Goal: Transaction & Acquisition: Purchase product/service

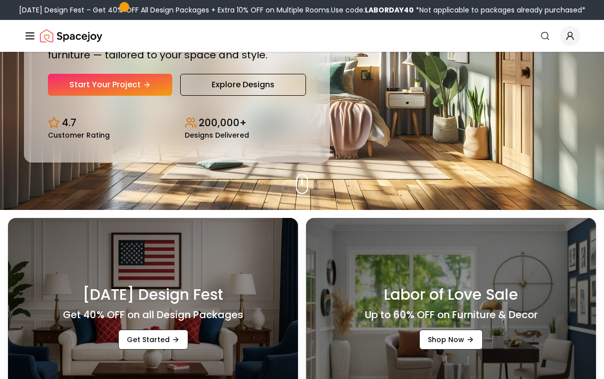
scroll to position [162, 0]
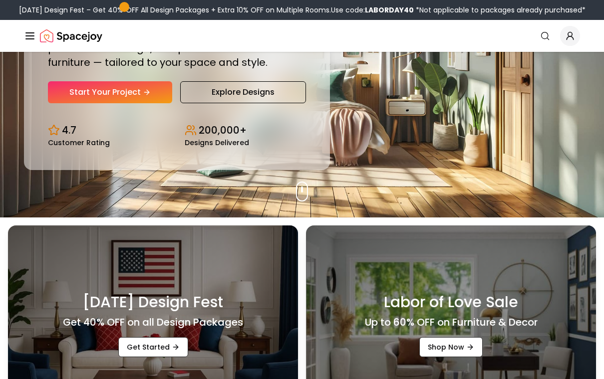
click at [64, 99] on link "Start Your Project" at bounding box center [110, 92] width 124 height 22
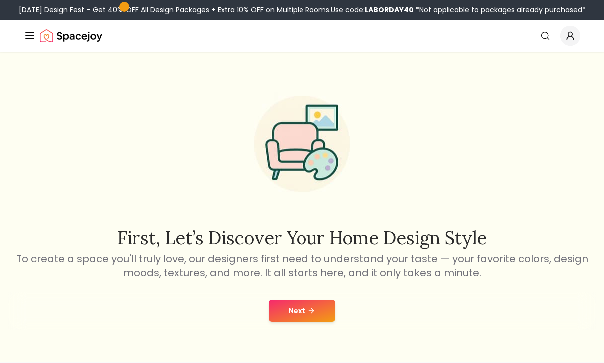
click at [323, 305] on button "Next" at bounding box center [302, 310] width 67 height 22
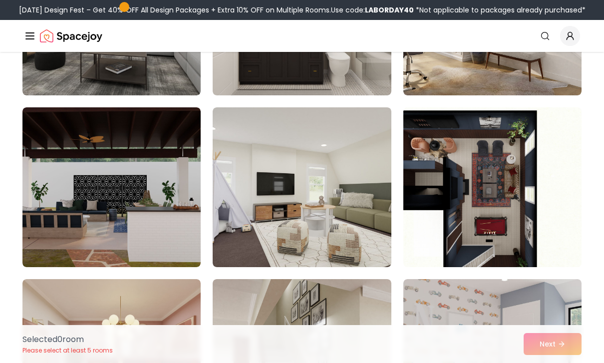
scroll to position [371, 0]
click at [72, 238] on img at bounding box center [111, 188] width 178 height 160
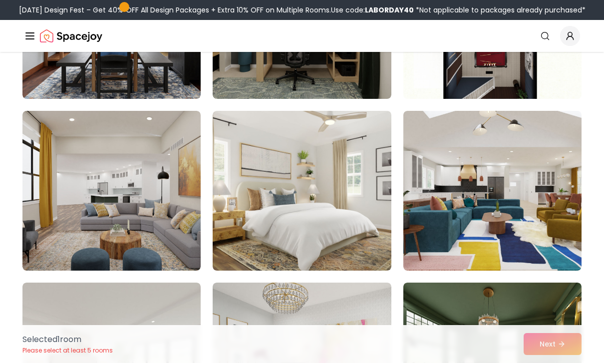
scroll to position [893, 0]
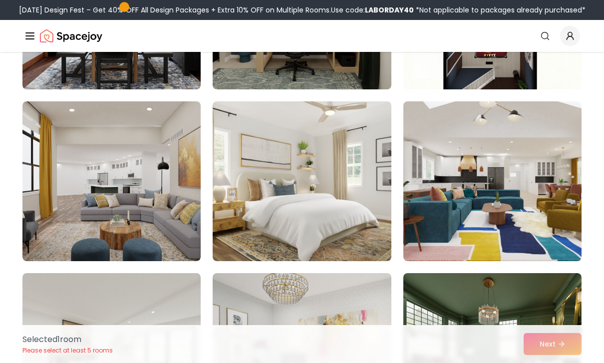
click at [555, 362] on div "Selected 1 room Please select at least 5 rooms Next" at bounding box center [301, 344] width 575 height 38
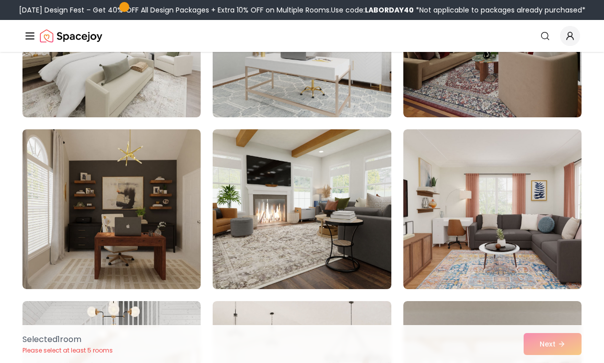
click at [359, 222] on img at bounding box center [302, 209] width 178 height 160
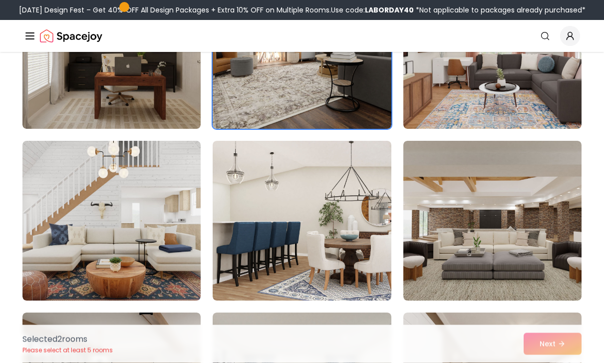
scroll to position [1369, 0]
click at [534, 211] on img at bounding box center [492, 221] width 178 height 160
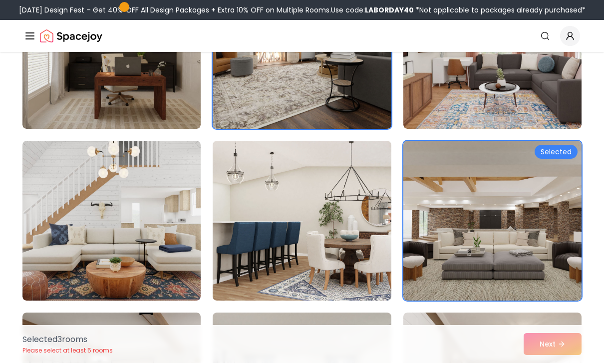
click at [557, 362] on div "Selected 3 room s Please select at least 5 rooms Next" at bounding box center [301, 344] width 575 height 38
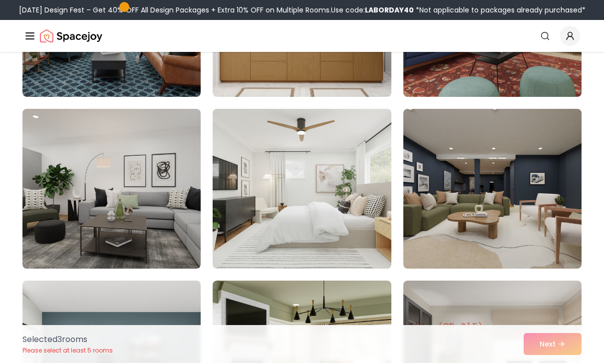
scroll to position [2094, 0]
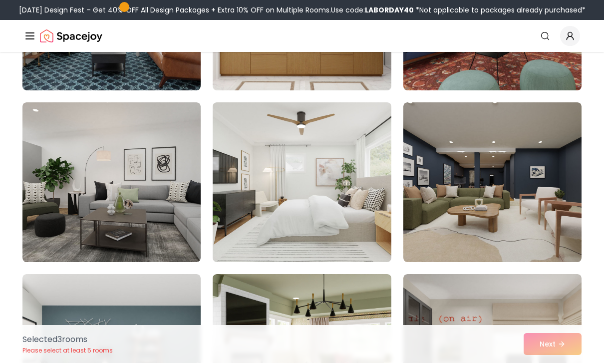
click at [536, 210] on img at bounding box center [492, 182] width 178 height 160
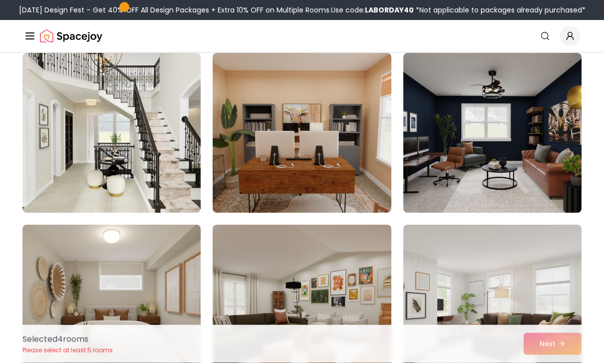
scroll to position [2547, 0]
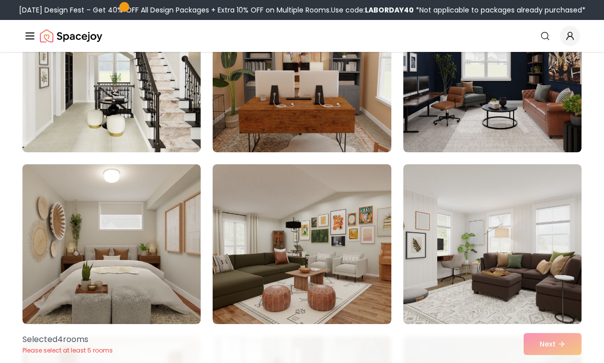
click at [534, 124] on img at bounding box center [492, 73] width 178 height 160
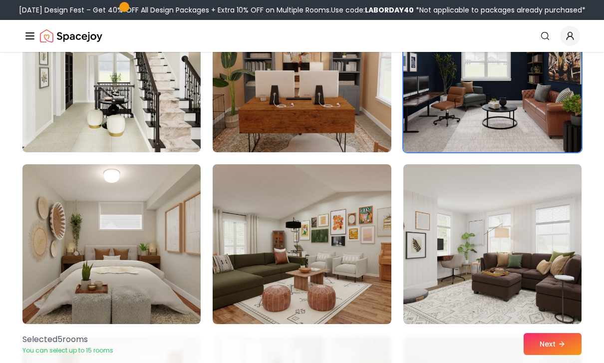
click at [557, 355] on button "Next" at bounding box center [553, 344] width 58 height 22
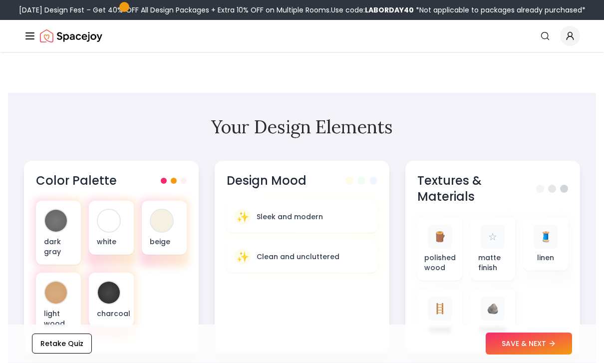
scroll to position [288, 0]
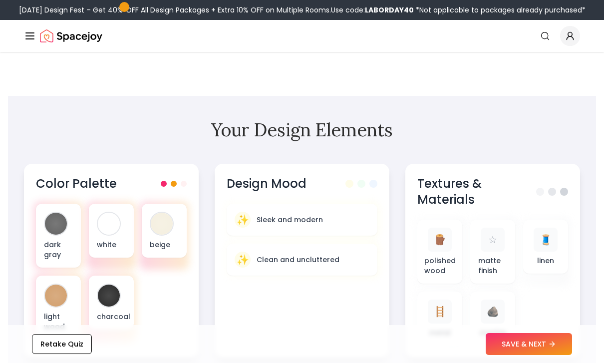
click at [336, 267] on div "✨ Clean and uncluttered" at bounding box center [302, 260] width 135 height 16
click at [107, 239] on div "white" at bounding box center [111, 231] width 45 height 54
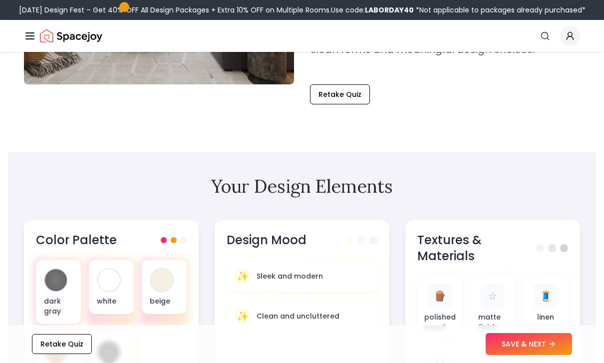
click at [151, 286] on div "beige" at bounding box center [164, 287] width 45 height 54
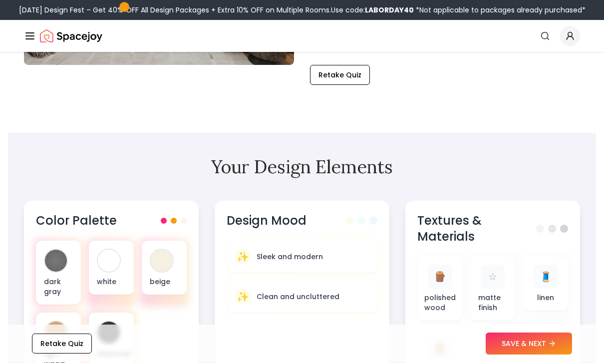
scroll to position [285, 0]
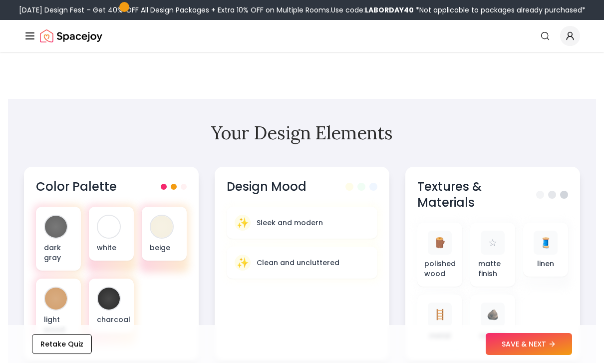
click at [103, 304] on div at bounding box center [109, 299] width 22 height 22
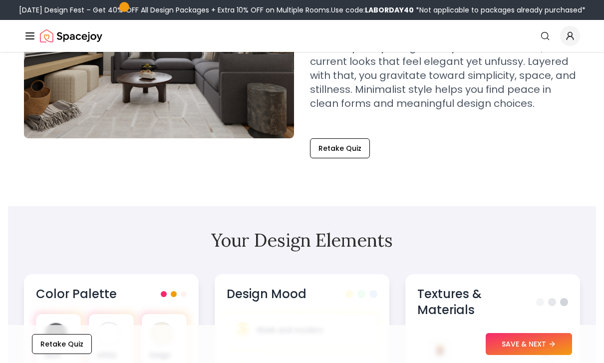
scroll to position [181, 0]
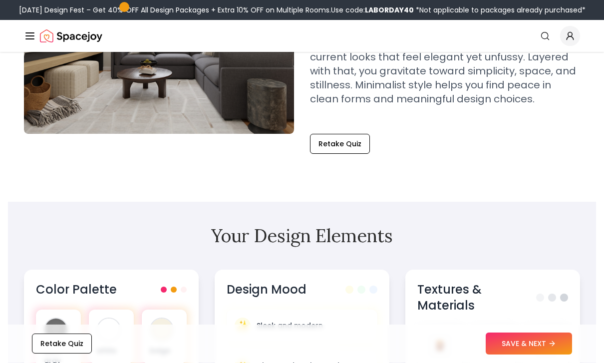
click at [56, 327] on div at bounding box center [56, 330] width 22 height 22
click at [543, 355] on button "SAVE & NEXT" at bounding box center [529, 344] width 86 height 22
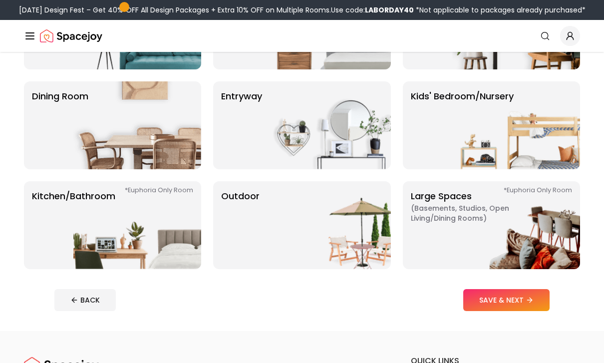
scroll to position [156, 0]
click at [42, 228] on p "Kitchen/Bathroom *Euphoria Only Room" at bounding box center [73, 225] width 83 height 72
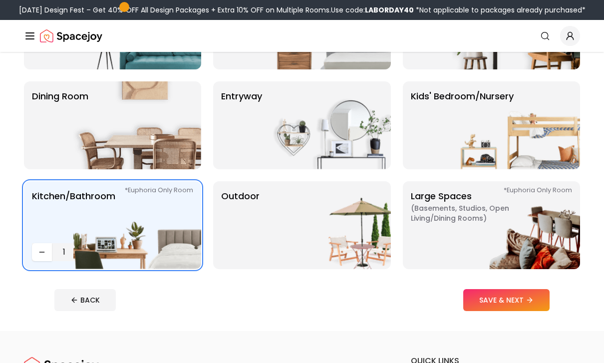
click at [530, 304] on button "SAVE & NEXT" at bounding box center [506, 300] width 86 height 22
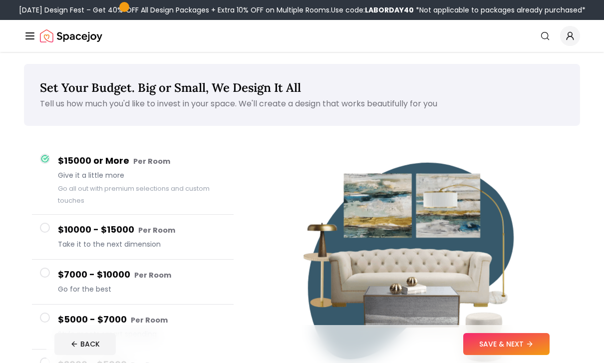
click at [76, 354] on button "BACK" at bounding box center [84, 344] width 61 height 22
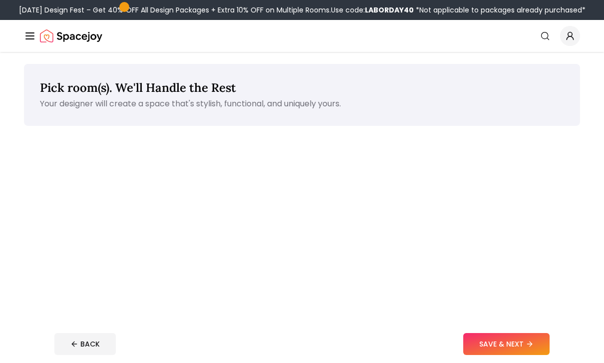
scroll to position [188, 0]
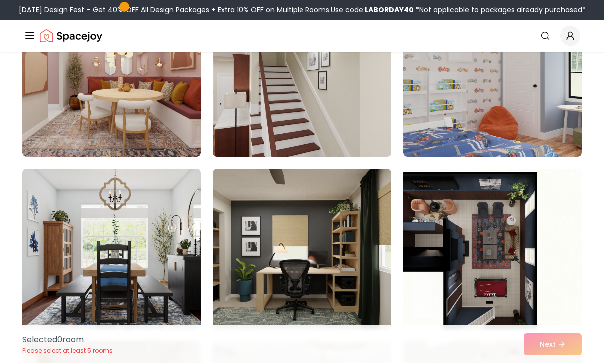
scroll to position [653, 0]
